Goal: Transaction & Acquisition: Purchase product/service

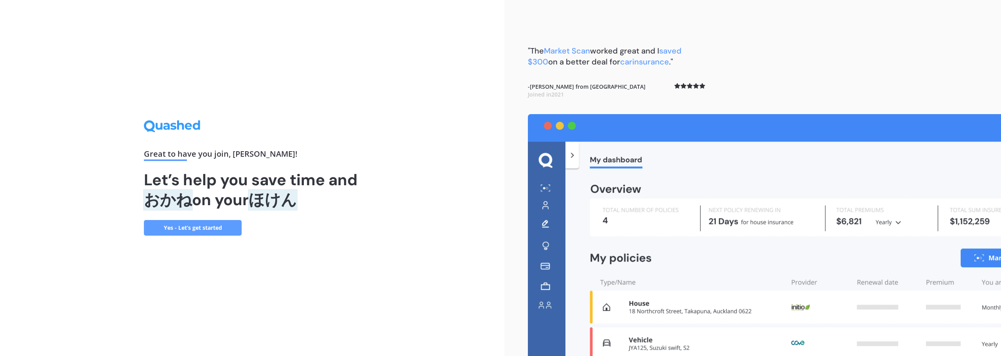
click at [231, 231] on link "Yes - Let’s get started" at bounding box center [193, 228] width 98 height 16
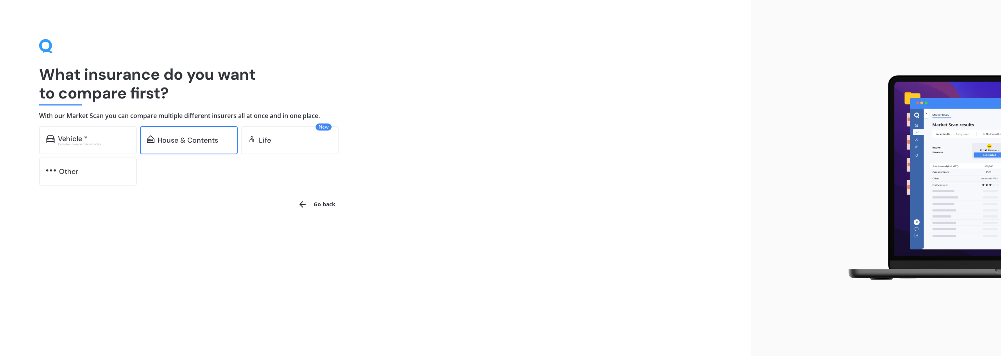
click at [199, 147] on div "House & Contents" at bounding box center [189, 140] width 98 height 28
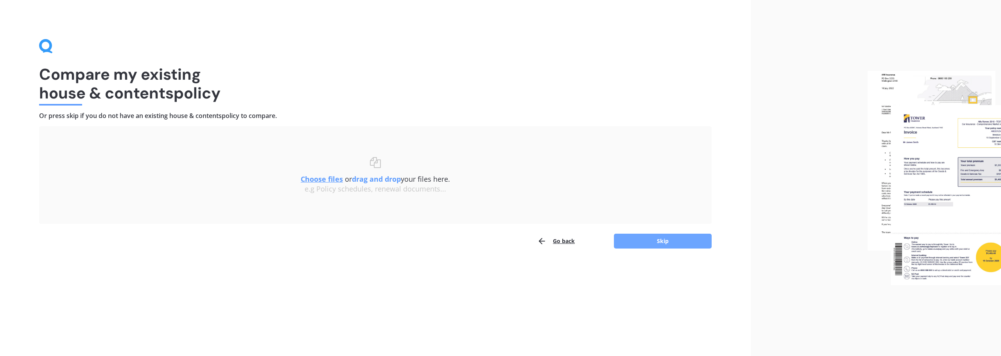
click at [654, 242] on button "Skip" at bounding box center [663, 241] width 98 height 15
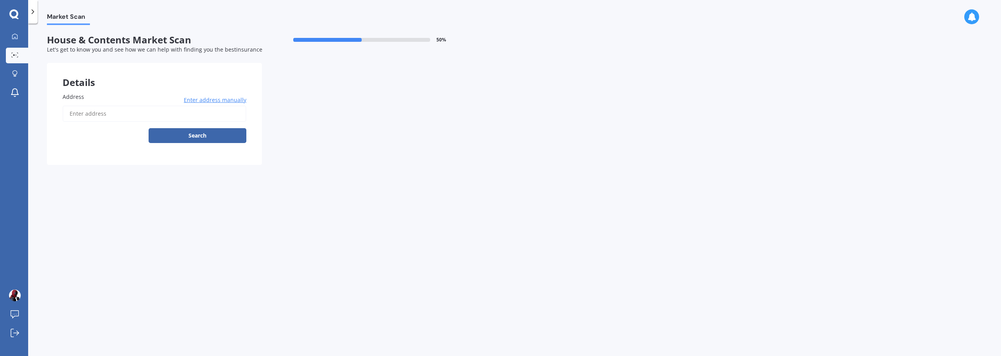
click at [167, 115] on input "Address" at bounding box center [155, 114] width 184 height 16
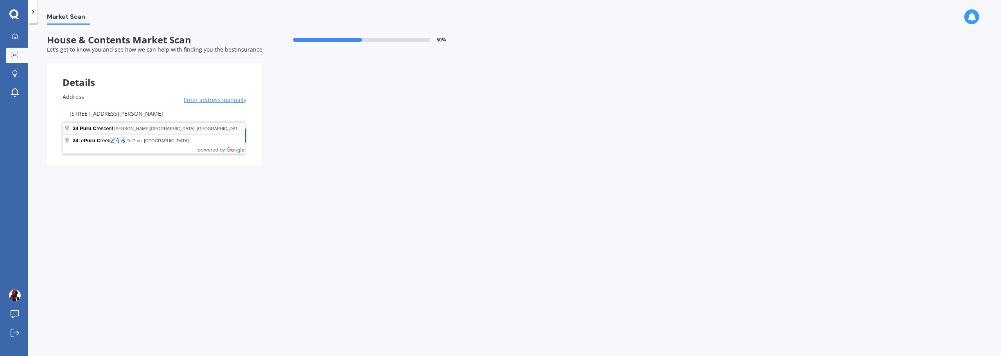
type input "[STREET_ADDRESS][PERSON_NAME]"
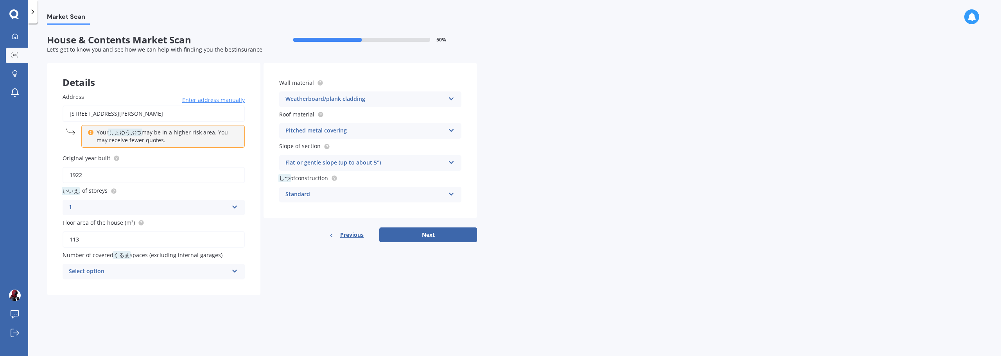
click at [202, 274] on div "Select option" at bounding box center [149, 271] width 160 height 9
click at [339, 295] on div "Details Address [STREET_ADDRESS][PERSON_NAME] Enter address manually Your may b…" at bounding box center [262, 179] width 430 height 232
click at [130, 270] on div "0" at bounding box center [149, 271] width 160 height 9
drag, startPoint x: 375, startPoint y: 308, endPoint x: 366, endPoint y: 308, distance: 8.6
click at [375, 308] on div "Market Scan House & Contents Market Scan 50 % Let's get to know you and see how…" at bounding box center [514, 191] width 973 height 333
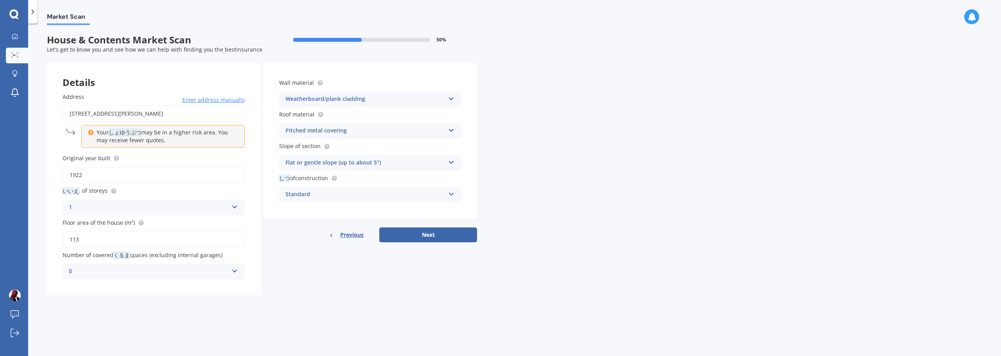
click at [222, 273] on div "0" at bounding box center [149, 271] width 160 height 9
click at [96, 195] on div "1" at bounding box center [153, 200] width 181 height 14
click at [351, 277] on div "Details Address [STREET_ADDRESS][PERSON_NAME] Enter address manually Your may b…" at bounding box center [262, 179] width 430 height 232
click at [432, 237] on button "Next" at bounding box center [428, 235] width 98 height 15
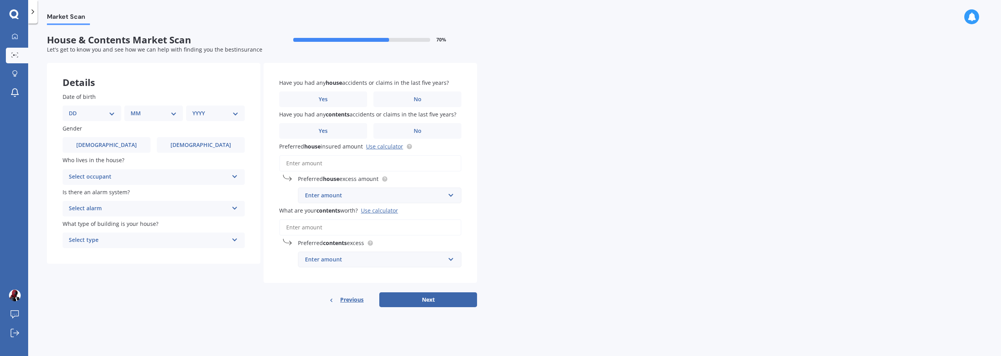
click at [100, 113] on select "DD 01 02 03 04 05 06 07 08 09 10 11 12 13 14 15 16 17 18 19 20 21 22 23 24 25 2…" at bounding box center [92, 113] width 46 height 9
select select "02"
click at [75, 109] on select "DD 01 02 03 04 05 06 07 08 09 10 11 12 13 14 15 16 17 18 19 20 21 22 23 24 25 2…" at bounding box center [92, 113] width 46 height 9
click at [153, 115] on select "MM 01 02 03 04 05 06 07 08 09 10 11 12" at bounding box center [155, 113] width 43 height 9
select select "05"
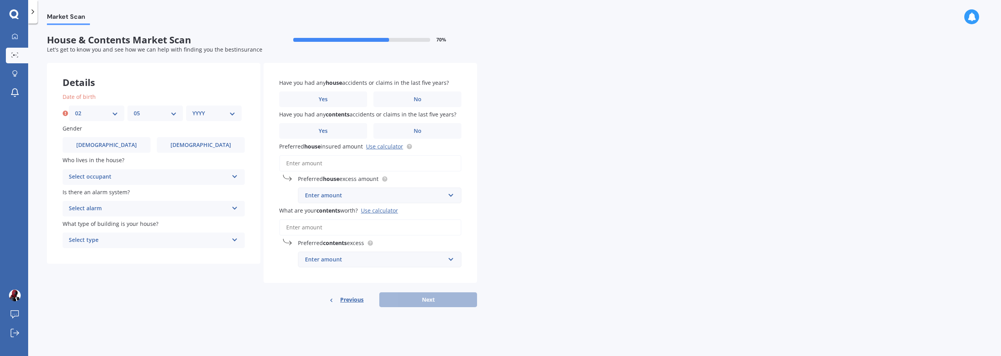
click at [134, 109] on select "MM 01 02 03 04 05 06 07 08 09 10 11 12" at bounding box center [155, 113] width 43 height 9
click at [236, 117] on div "YYYY 2009 2008 2007 2006 2005 2004 2003 2002 2001 2000 1999 1998 1997 1996 1995…" at bounding box center [214, 114] width 56 height 16
click at [209, 122] on div "Date of birth DD 01 02 03 04 05 06 07 08 09 10 11 12 13 14 15 16 17 18 19 20 21…" at bounding box center [153, 170] width 213 height 187
click at [211, 120] on div "YYYY 2009 2008 2007 2006 2005 2004 2003 2002 2001 2000 1999 1998 1997 1996 1995…" at bounding box center [214, 114] width 56 height 16
click at [208, 117] on select "YYYY 2009 2008 2007 2006 2005 2004 2003 2002 2001 2000 1999 1998 1997 1996 1995…" at bounding box center [213, 113] width 43 height 9
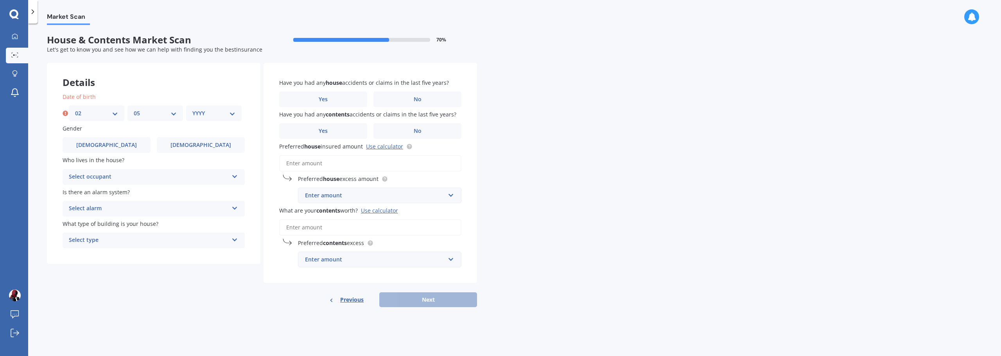
select select "1992"
click at [192, 109] on select "YYYY 2009 2008 2007 2006 2005 2004 2003 2002 2001 2000 1999 1998 1997 1996 1995…" at bounding box center [213, 113] width 43 height 9
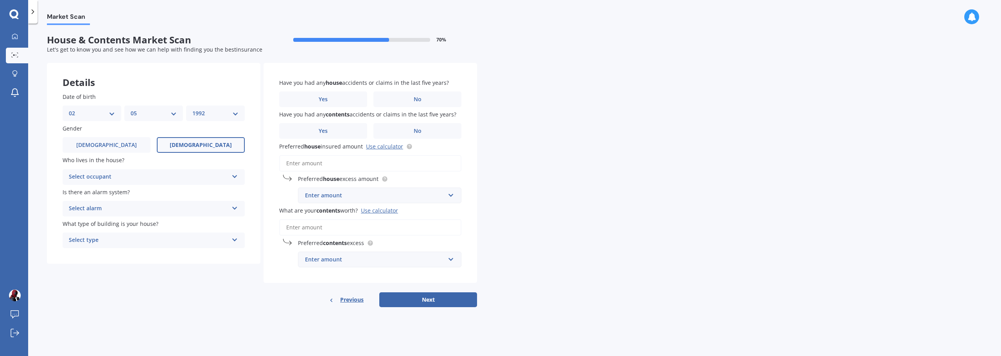
click at [199, 151] on label "[DEMOGRAPHIC_DATA]" at bounding box center [201, 145] width 88 height 16
click at [0, 0] on input "[DEMOGRAPHIC_DATA]" at bounding box center [0, 0] width 0 height 0
click at [168, 181] on div "Select occupant" at bounding box center [149, 176] width 160 height 9
click at [123, 190] on div "Owner" at bounding box center [153, 192] width 181 height 14
click at [130, 210] on div "Select alarm" at bounding box center [149, 208] width 160 height 9
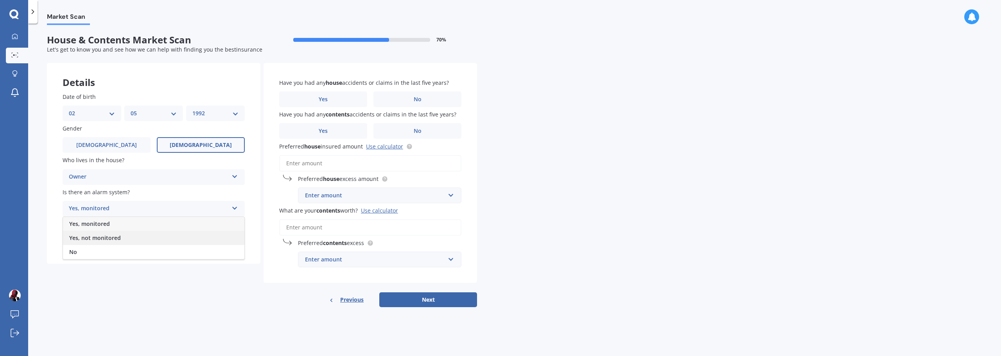
click at [119, 239] on span "Yes, not monitored" at bounding box center [95, 237] width 52 height 7
click at [216, 246] on div "Select type Freestanding Multi-unit (in a block of 6 or less) Multi-unit (in a …" at bounding box center [154, 241] width 182 height 16
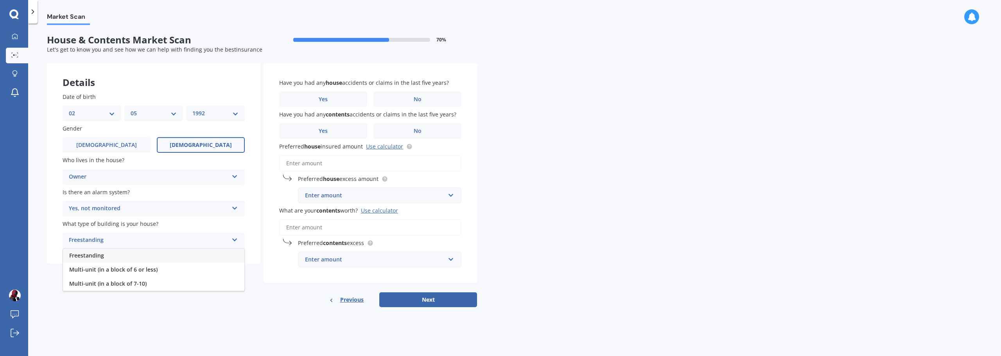
click at [115, 258] on div "Freestanding" at bounding box center [153, 256] width 181 height 14
click at [401, 98] on label "No" at bounding box center [417, 99] width 88 height 16
click at [0, 0] on input "No" at bounding box center [0, 0] width 0 height 0
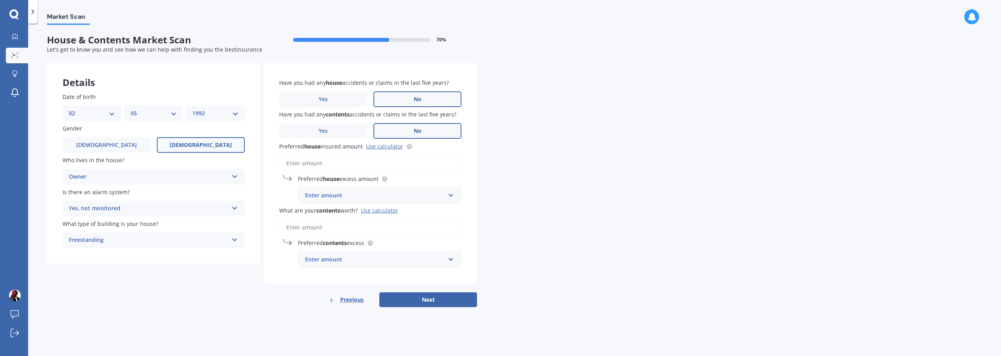
click at [411, 133] on label "No" at bounding box center [417, 131] width 88 height 16
click at [0, 0] on input "No" at bounding box center [0, 0] width 0 height 0
click at [386, 147] on link "Use calculator" at bounding box center [384, 146] width 37 height 7
click at [353, 223] on input "What are your contents worth? Use calculator" at bounding box center [370, 227] width 182 height 16
click at [347, 162] on input "Preferred house insured amount Use calculator" at bounding box center [370, 163] width 182 height 16
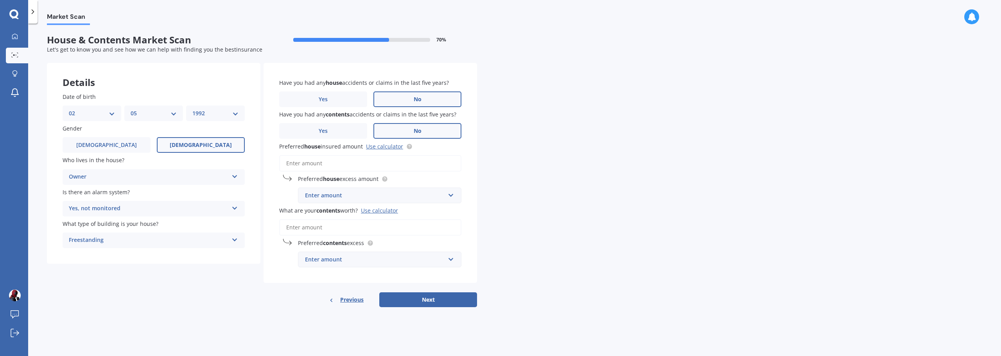
paste input "$572,478"
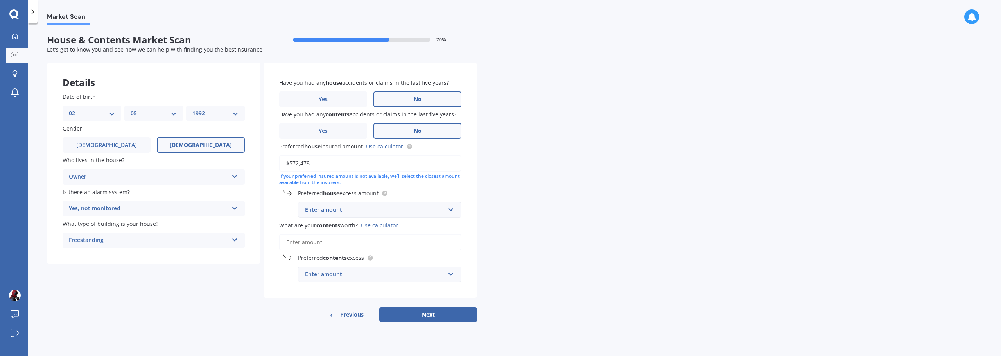
type input "$572,478"
click at [339, 244] on input "What are your contents worth? Use calculator" at bounding box center [370, 242] width 182 height 16
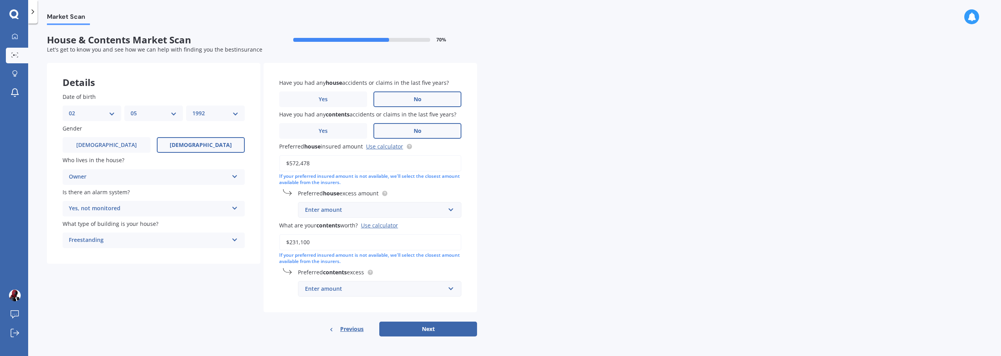
type input "$231,100"
click at [379, 210] on div "Enter amount" at bounding box center [375, 210] width 140 height 9
click at [324, 281] on div "$1,000" at bounding box center [379, 282] width 163 height 14
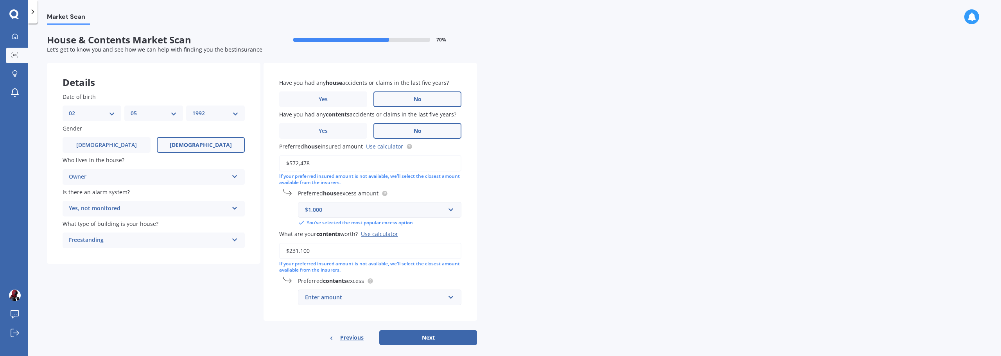
click at [351, 297] on div "Enter amount" at bounding box center [375, 297] width 140 height 9
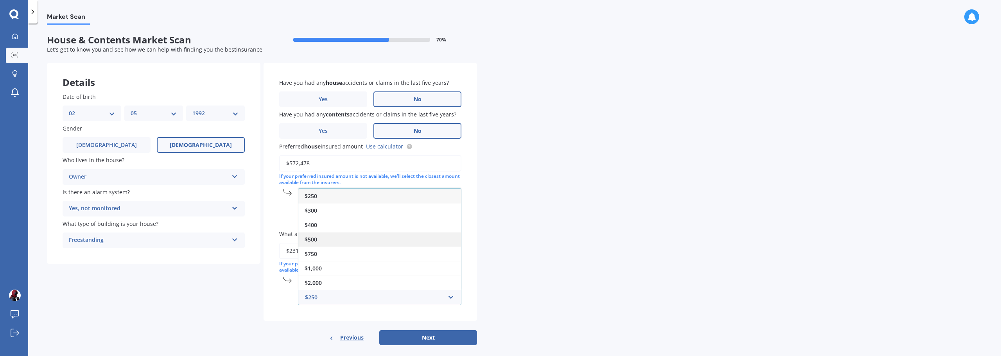
click at [324, 239] on div "$500" at bounding box center [379, 239] width 163 height 14
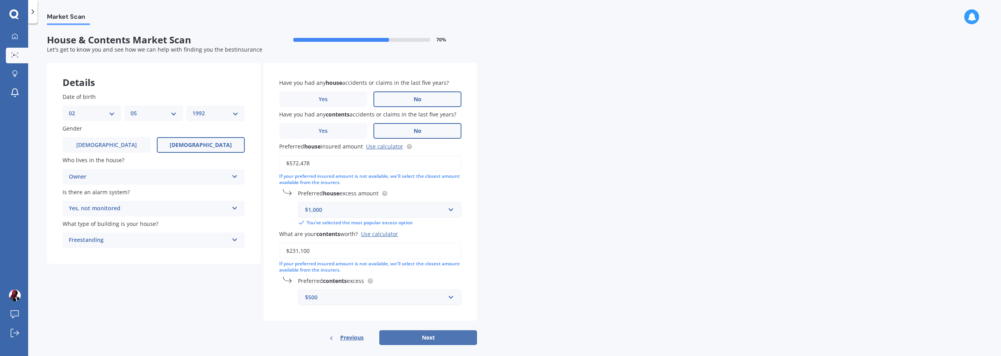
click at [439, 338] on button "Next" at bounding box center [428, 337] width 98 height 15
select select "02"
select select "05"
select select "1992"
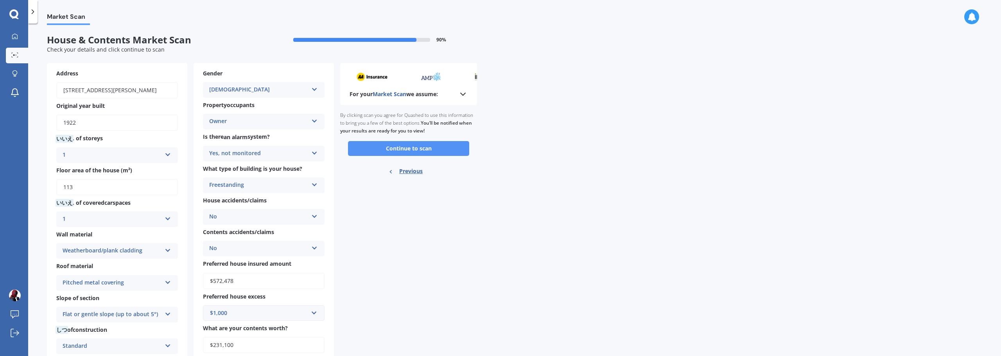
click at [407, 151] on button "Continue to scan" at bounding box center [408, 148] width 121 height 15
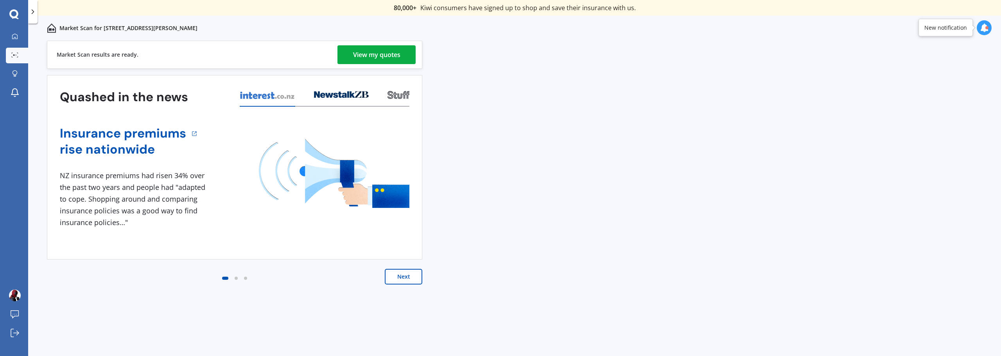
click at [356, 53] on div "View my quotes" at bounding box center [376, 54] width 47 height 19
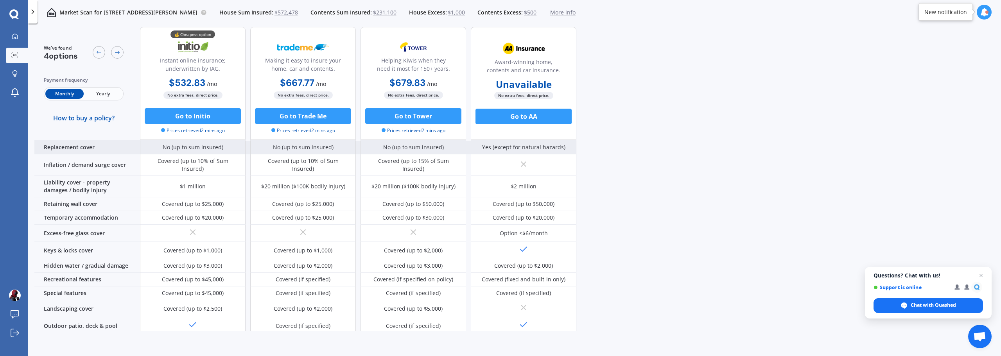
scroll to position [78, 0]
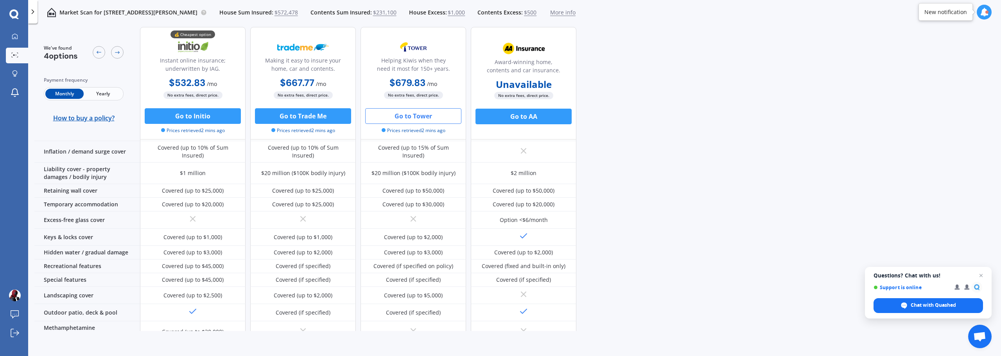
click at [428, 115] on button "Go to Tower" at bounding box center [413, 116] width 96 height 16
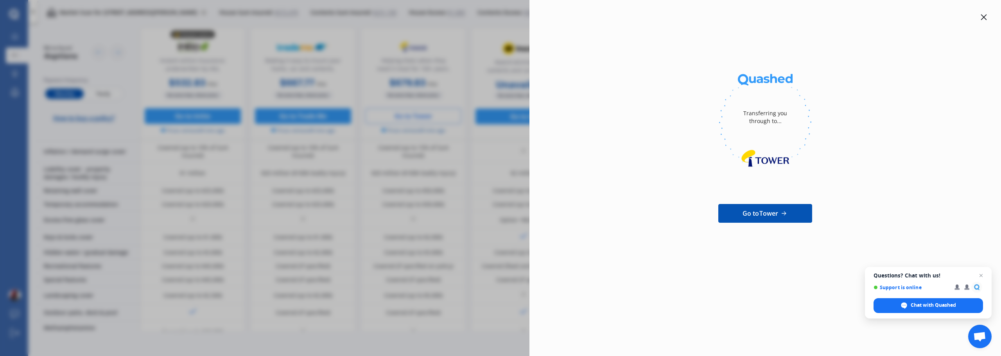
click at [746, 212] on span "Go to Tower" at bounding box center [760, 213] width 36 height 9
click at [986, 17] on icon at bounding box center [983, 17] width 6 height 6
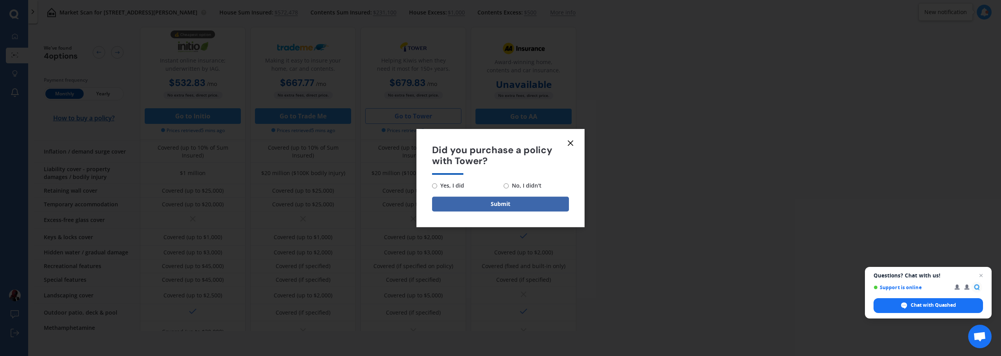
click at [526, 189] on span "No, I didn't" at bounding box center [525, 185] width 33 height 9
click at [509, 188] on input "No, I didn't" at bounding box center [506, 185] width 5 height 5
radio input "true"
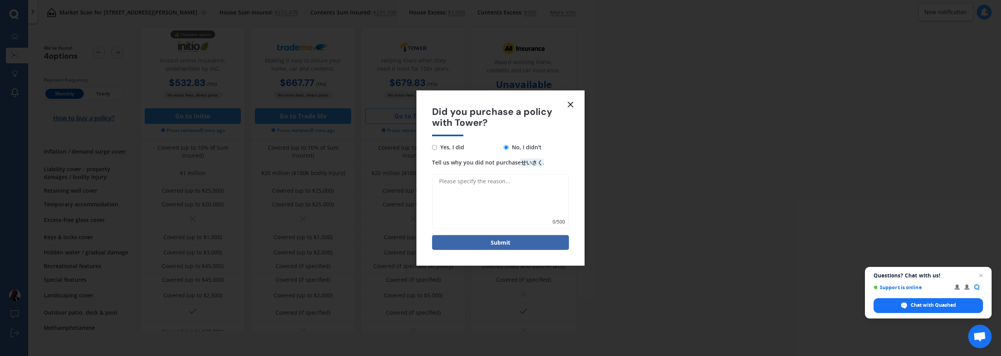
click at [572, 106] on line at bounding box center [570, 104] width 5 height 5
